Goal: Information Seeking & Learning: Check status

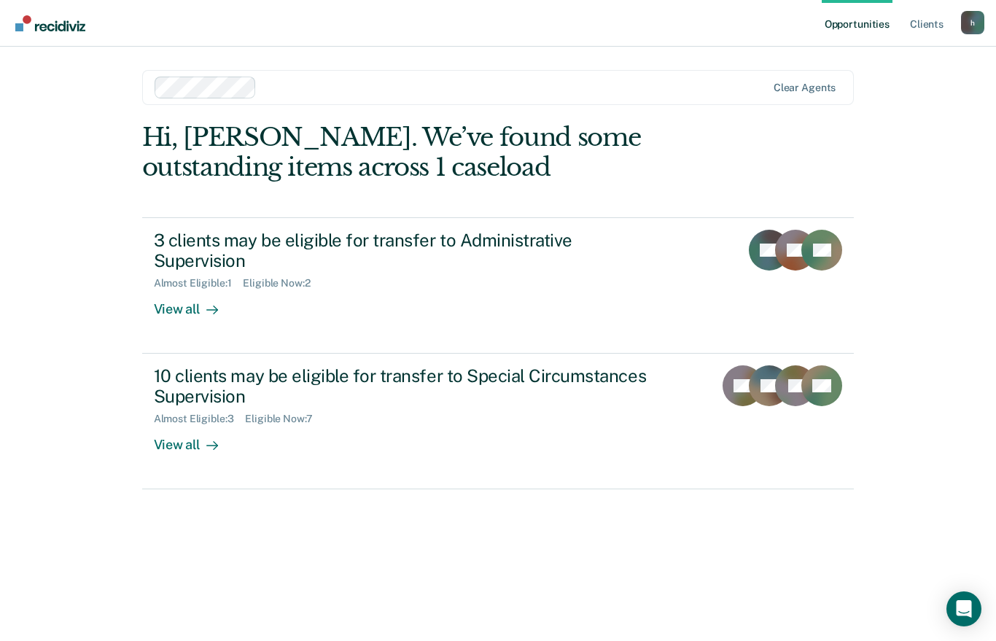
click at [201, 311] on div at bounding box center [210, 309] width 18 height 17
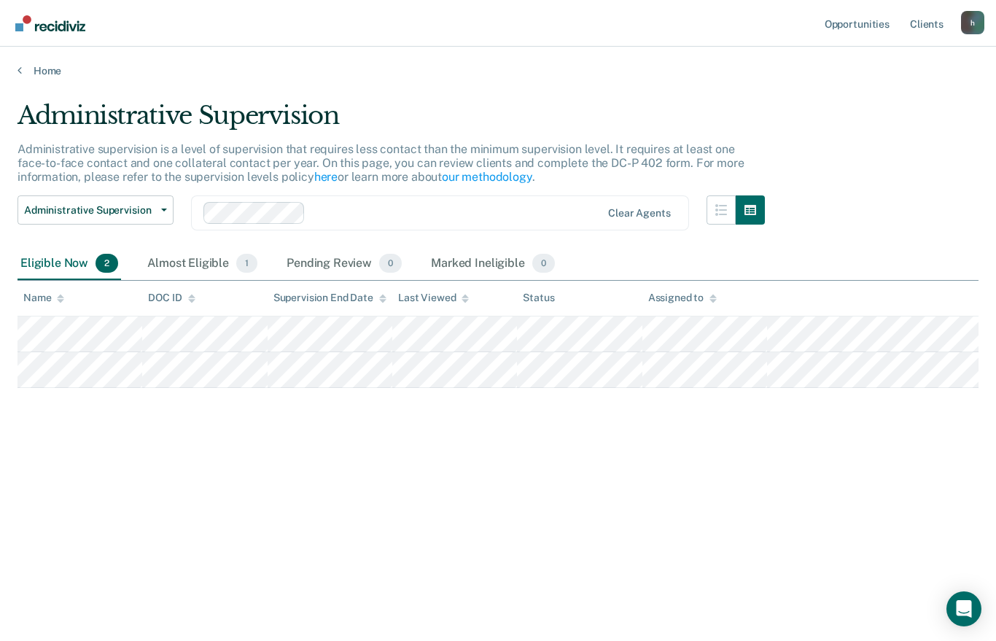
click at [204, 266] on div "Almost Eligible 1" at bounding box center [202, 264] width 116 height 32
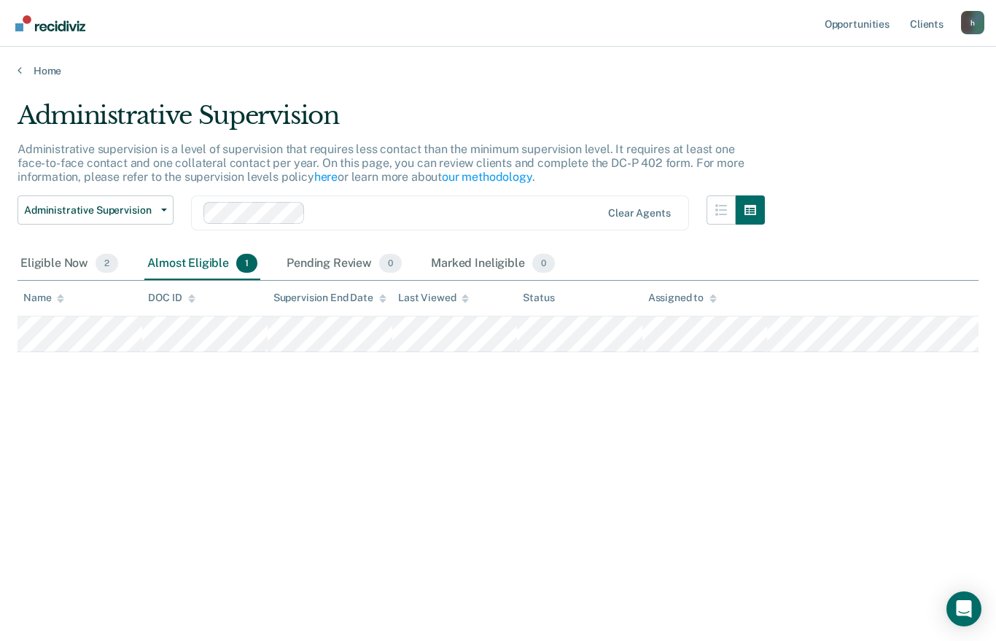
click at [55, 69] on link "Home" at bounding box center [498, 70] width 961 height 13
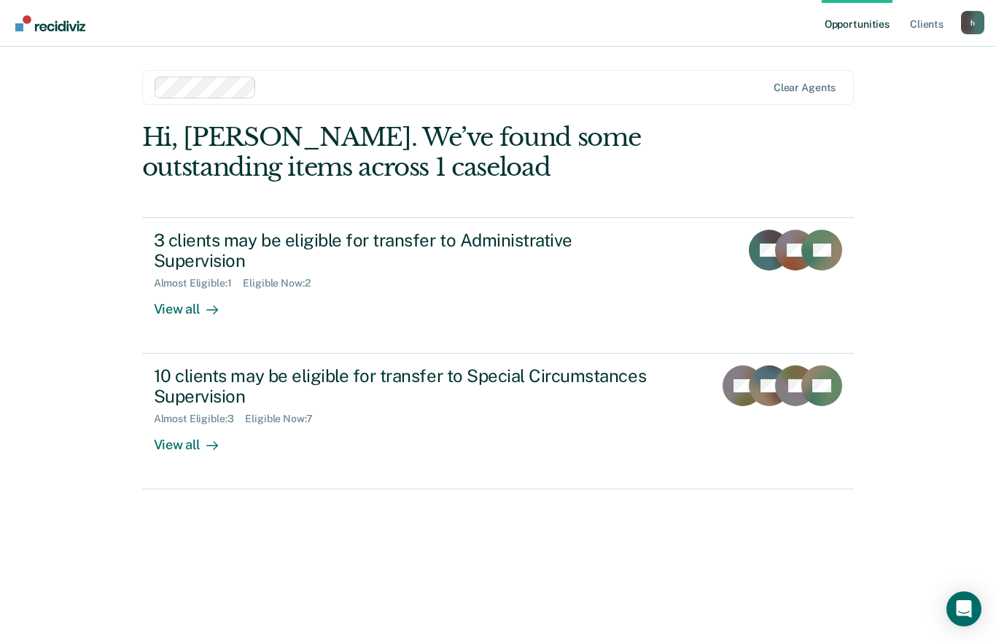
click at [209, 443] on icon at bounding box center [212, 446] width 12 height 12
